Goal: Task Accomplishment & Management: Manage account settings

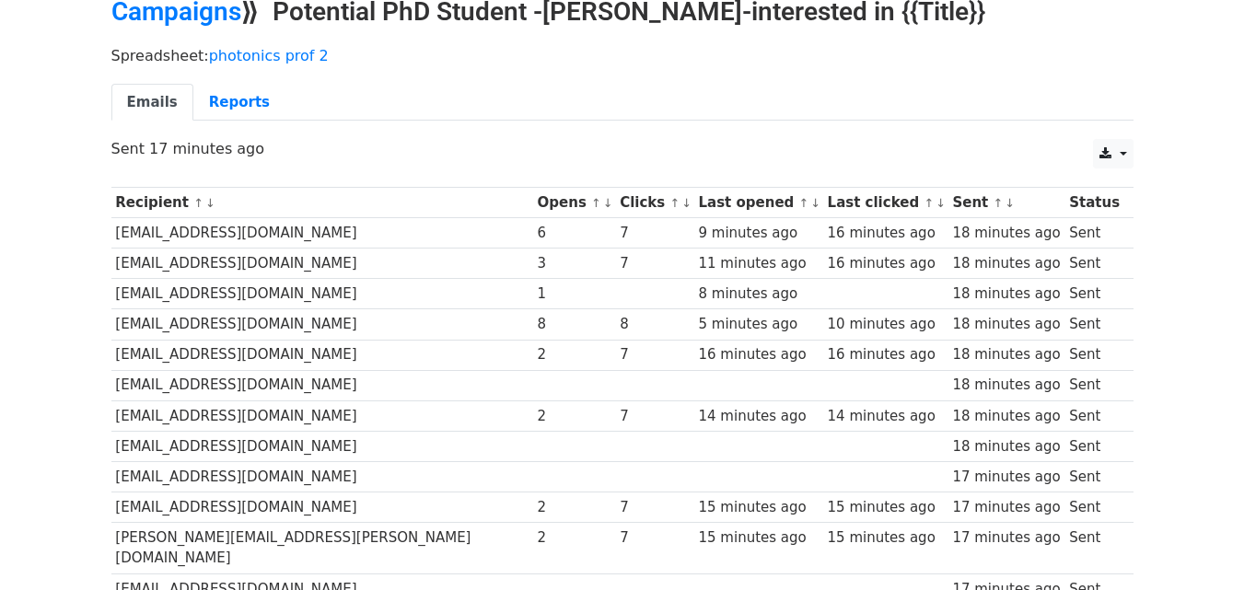
scroll to position [88, 0]
